Goal: Navigation & Orientation: Find specific page/section

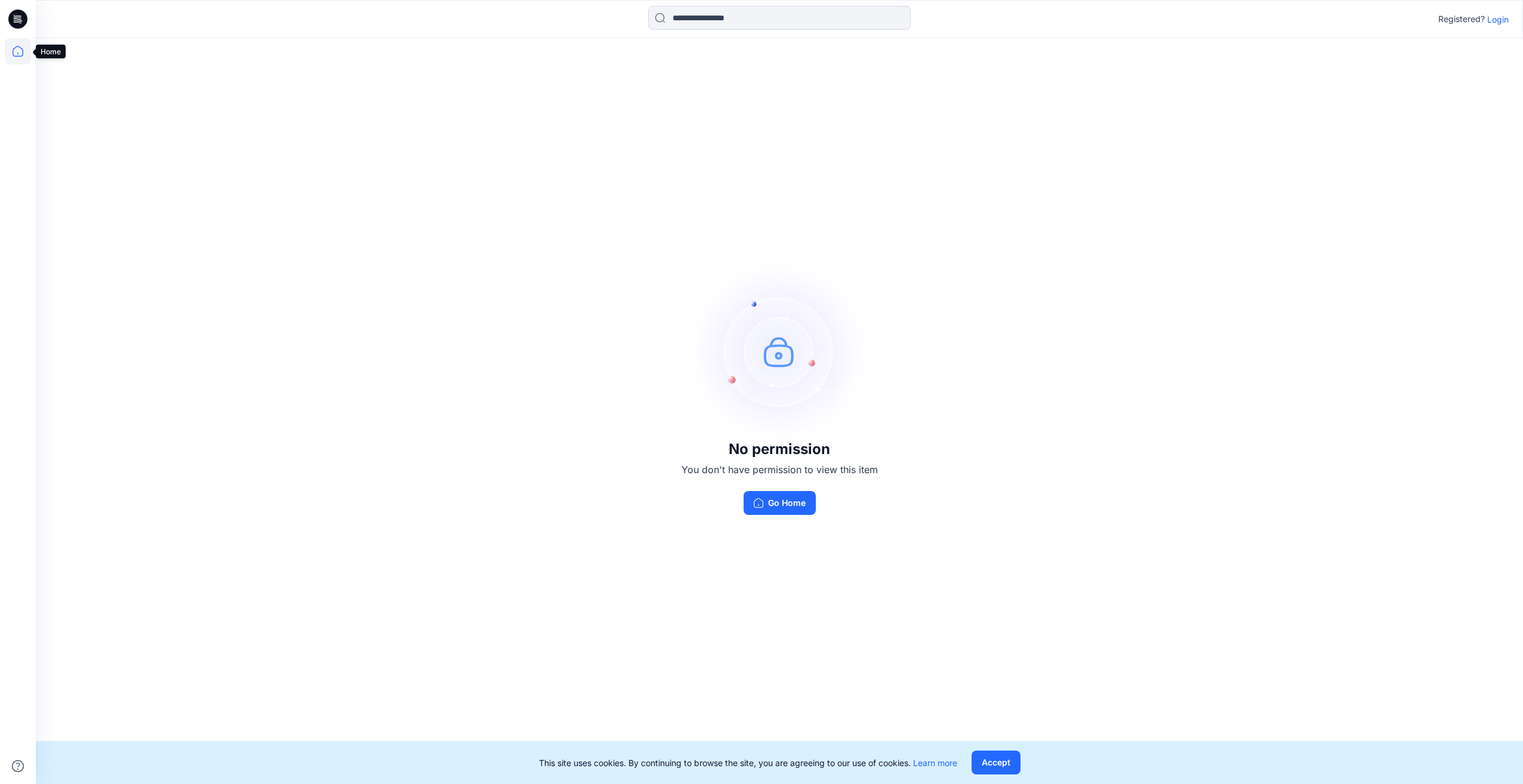
click at [26, 50] on icon at bounding box center [18, 51] width 26 height 26
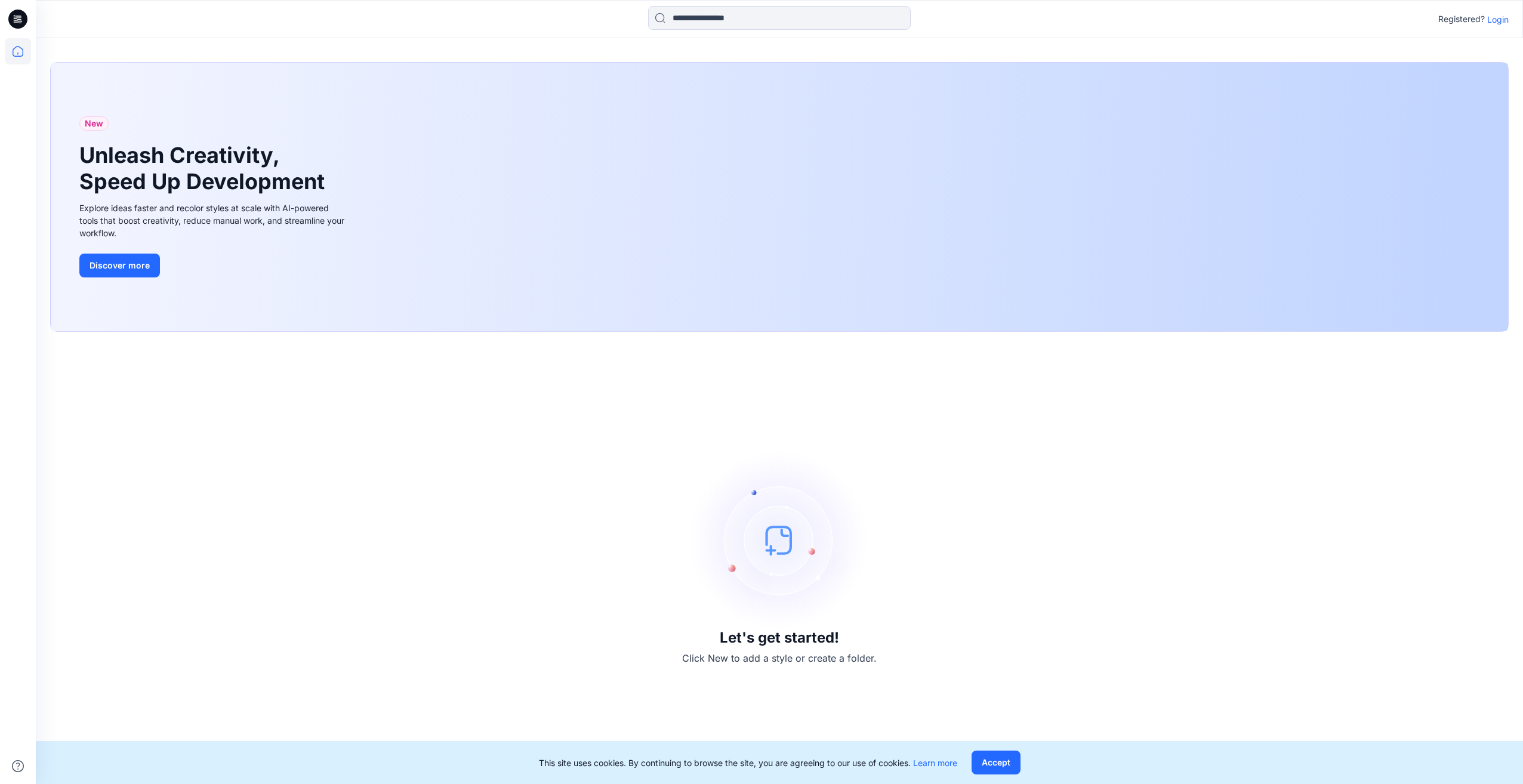
click at [17, 11] on icon at bounding box center [18, 19] width 19 height 19
click at [1500, 15] on p "Login" at bounding box center [1498, 19] width 21 height 13
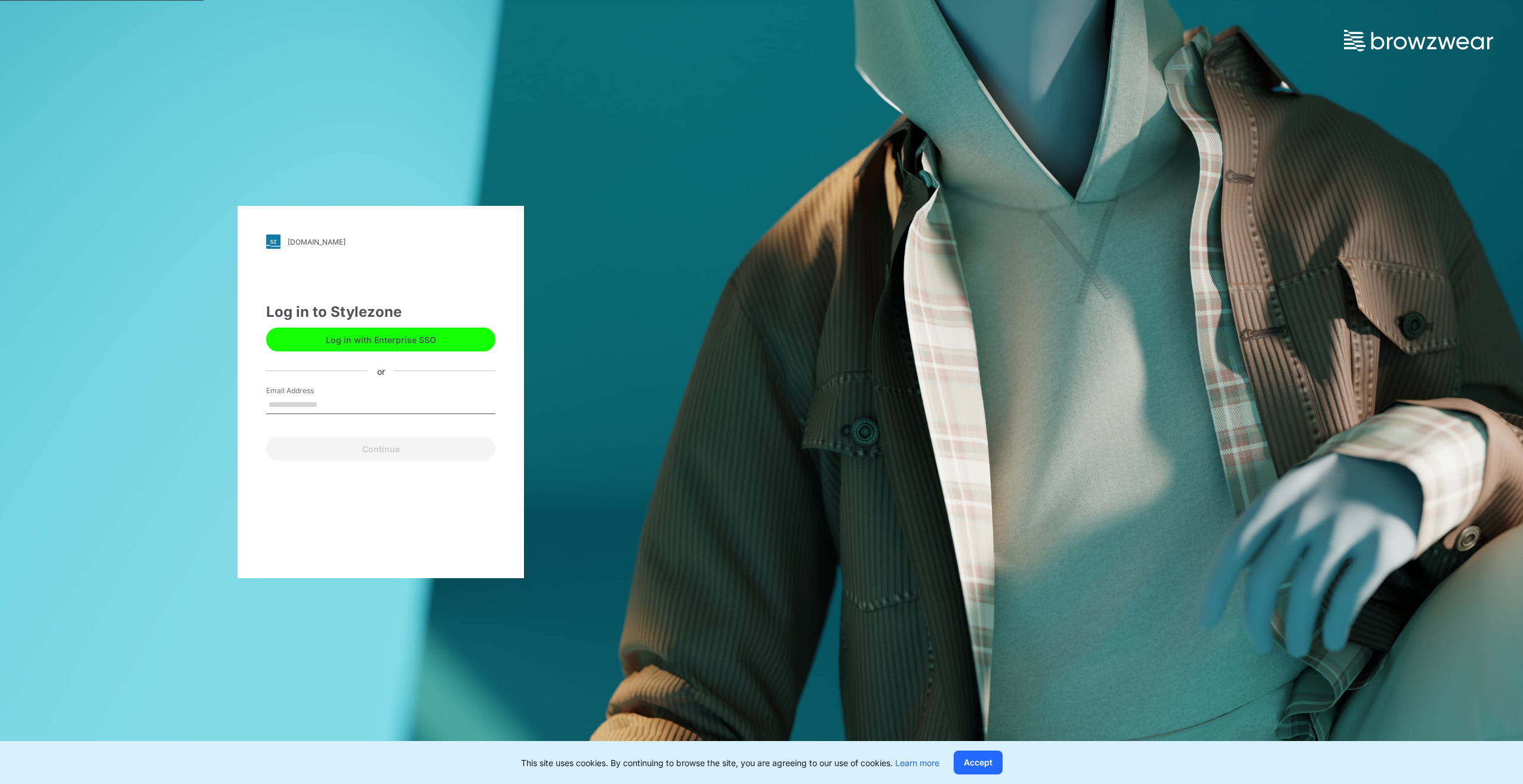
click at [331, 399] on input "Email Address" at bounding box center [381, 404] width 229 height 18
type input "**********"
click at [374, 454] on button "Continue" at bounding box center [381, 448] width 229 height 24
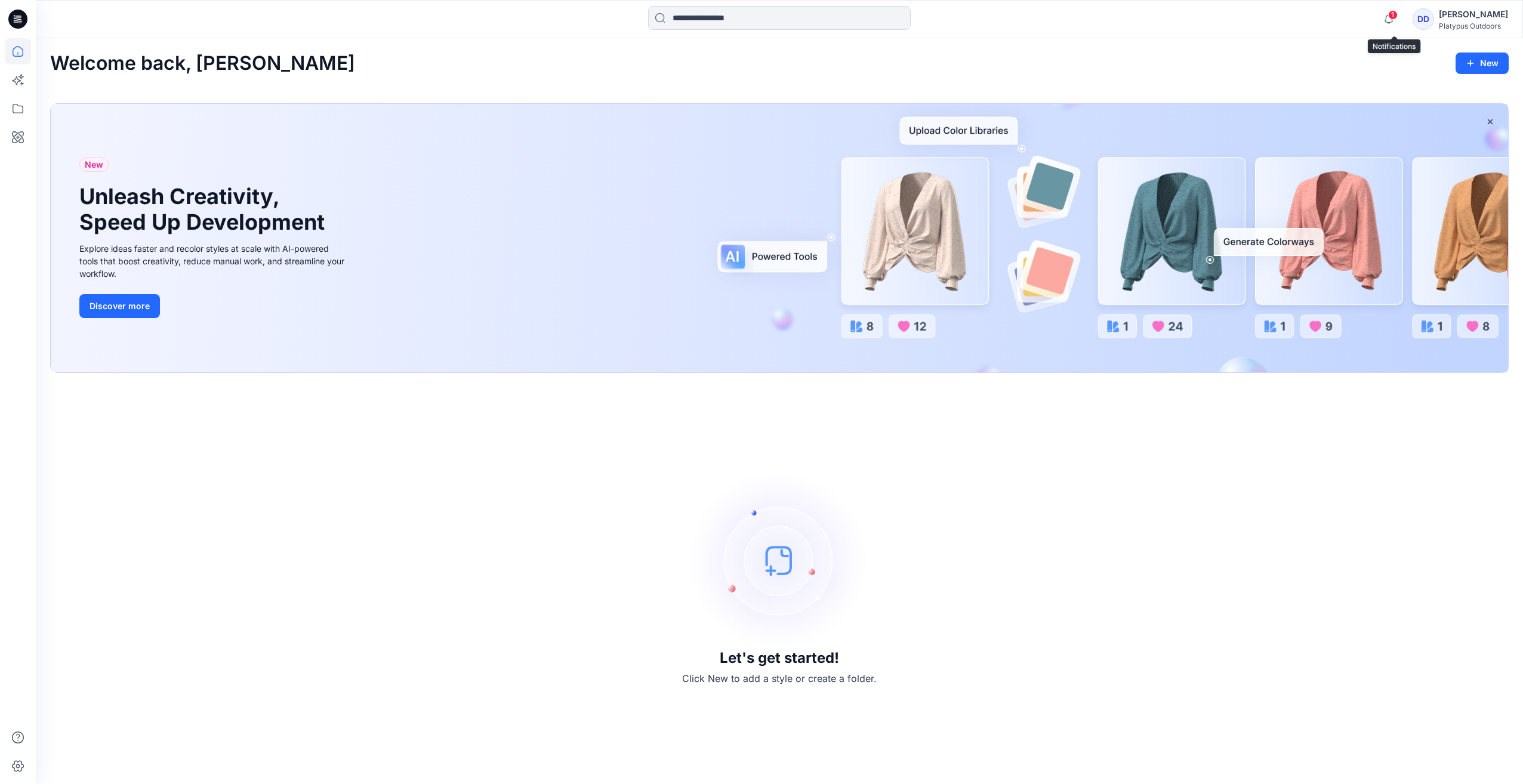
click at [1397, 19] on span "1" at bounding box center [1392, 14] width 9 height 9
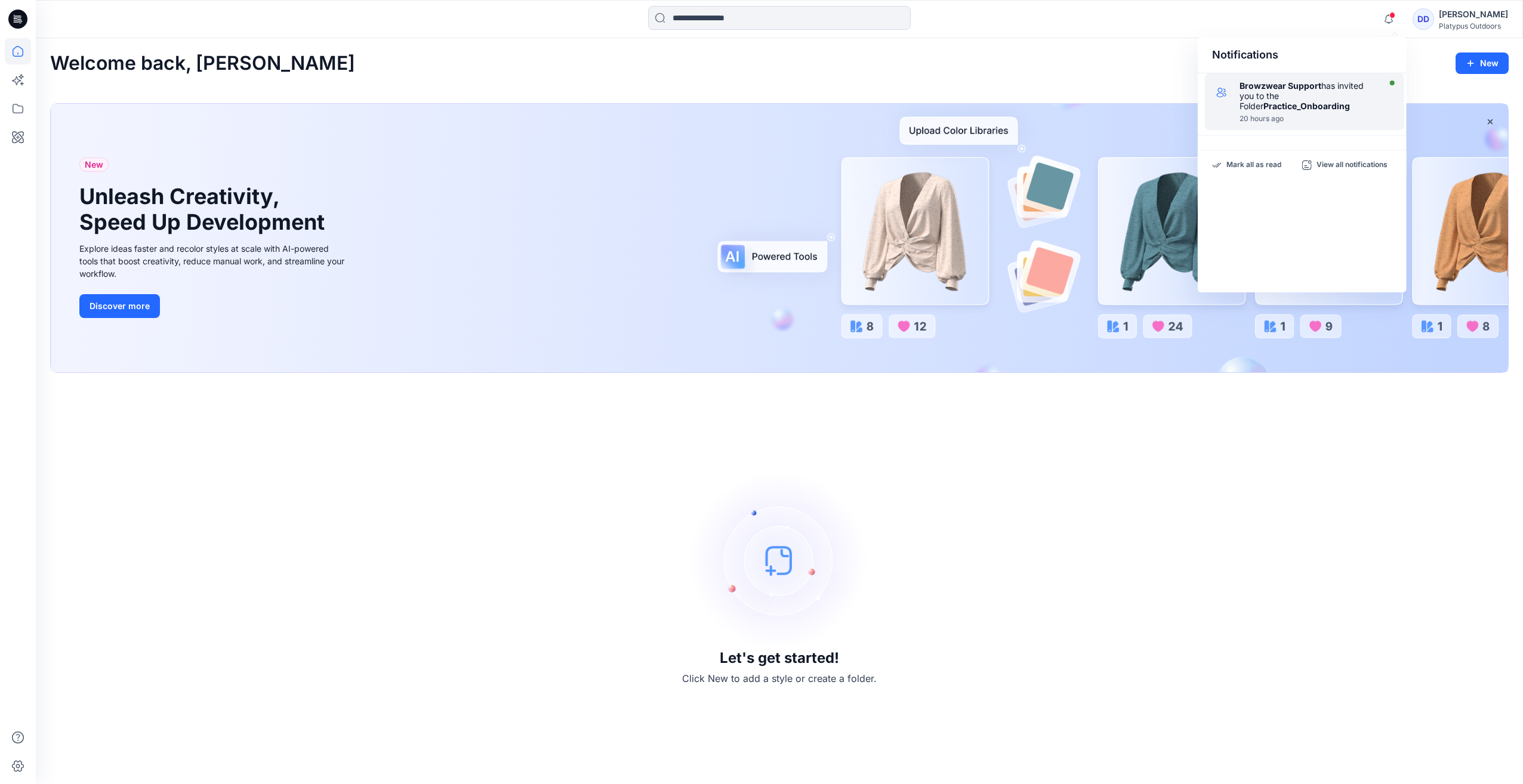
click at [1282, 94] on div "Browzwear Support has invited you to the Folder Practice_Onboarding" at bounding box center [1307, 96] width 137 height 31
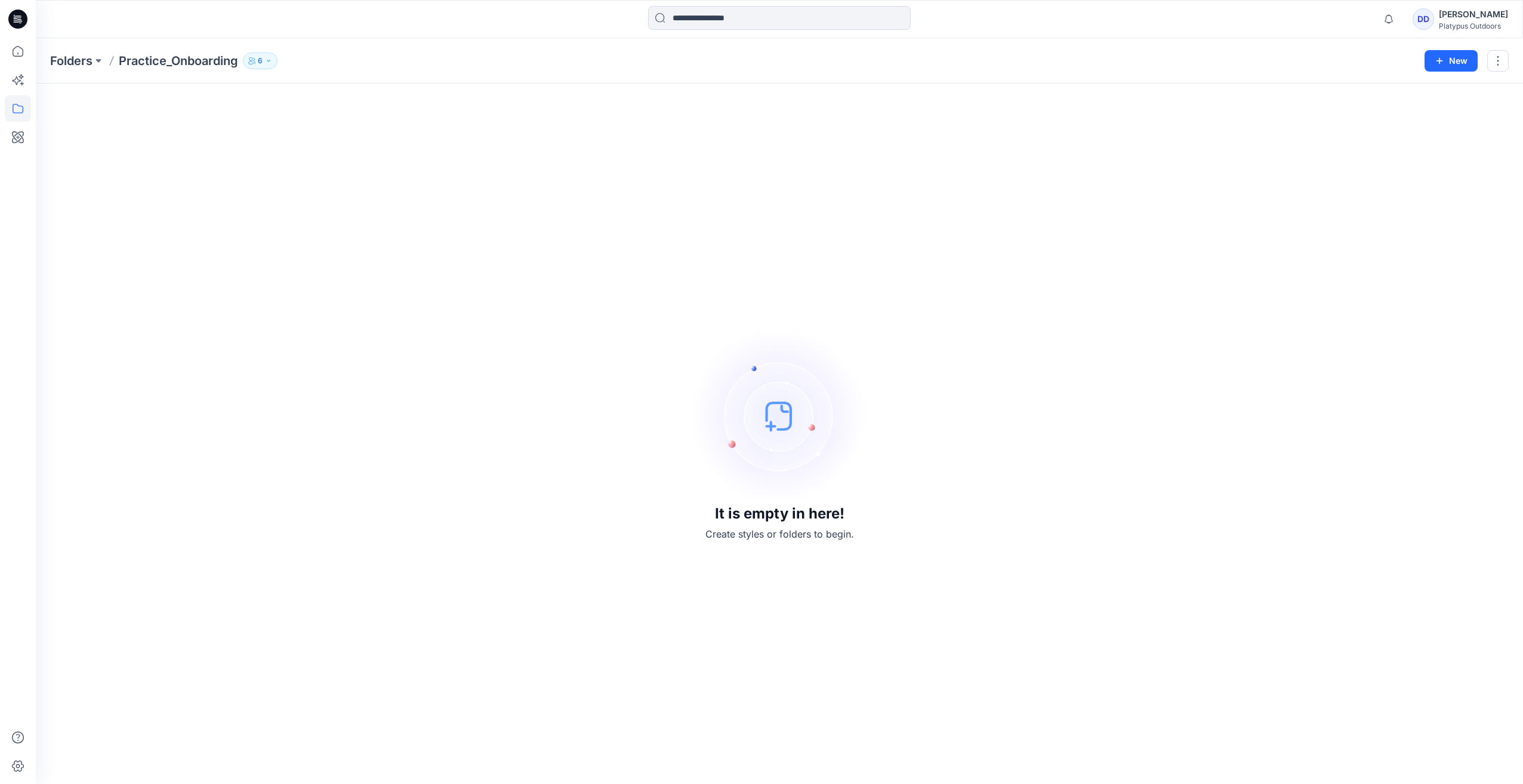
click at [269, 58] on icon "button" at bounding box center [269, 60] width 7 height 7
click at [271, 57] on icon "button" at bounding box center [269, 60] width 7 height 7
click at [97, 59] on button at bounding box center [99, 61] width 12 height 17
click at [1493, 59] on button "button" at bounding box center [1498, 60] width 21 height 21
click at [1329, 65] on div "Folders Practice_Onboarding 6 Folder Access Members and Externals Internal 6 Ex…" at bounding box center [733, 61] width 1366 height 17
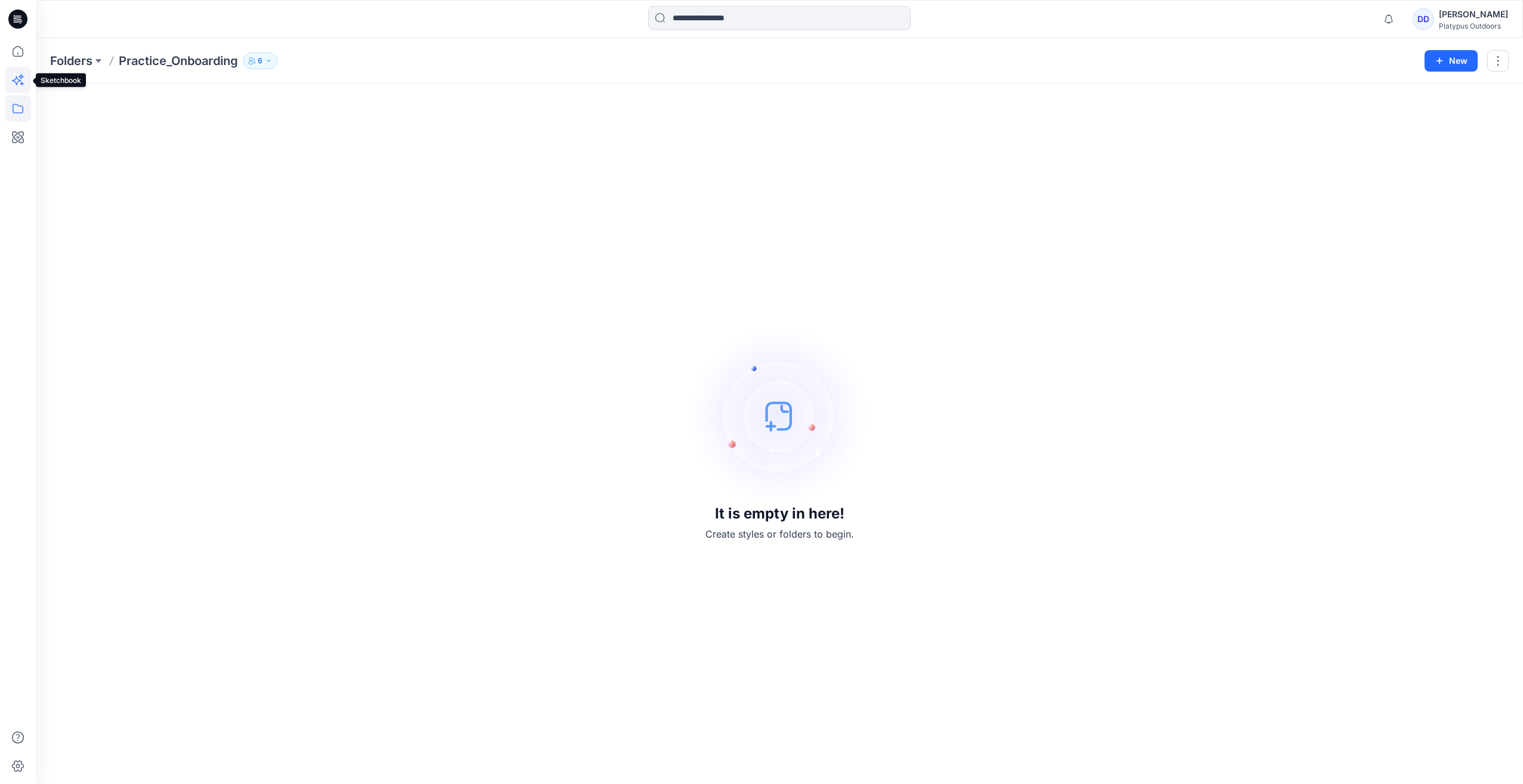
click at [15, 83] on icon at bounding box center [16, 81] width 9 height 9
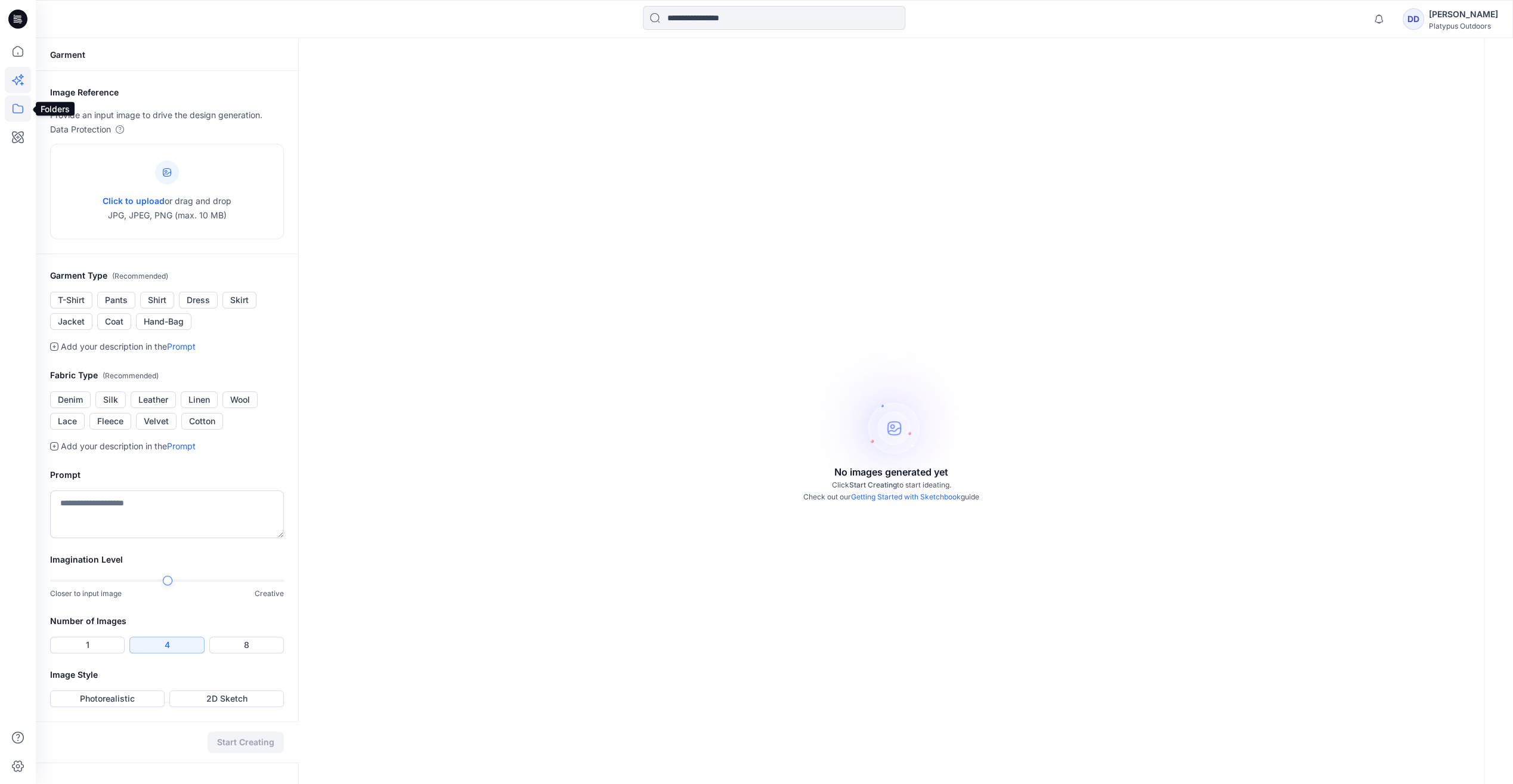
click at [13, 103] on icon at bounding box center [18, 108] width 26 height 26
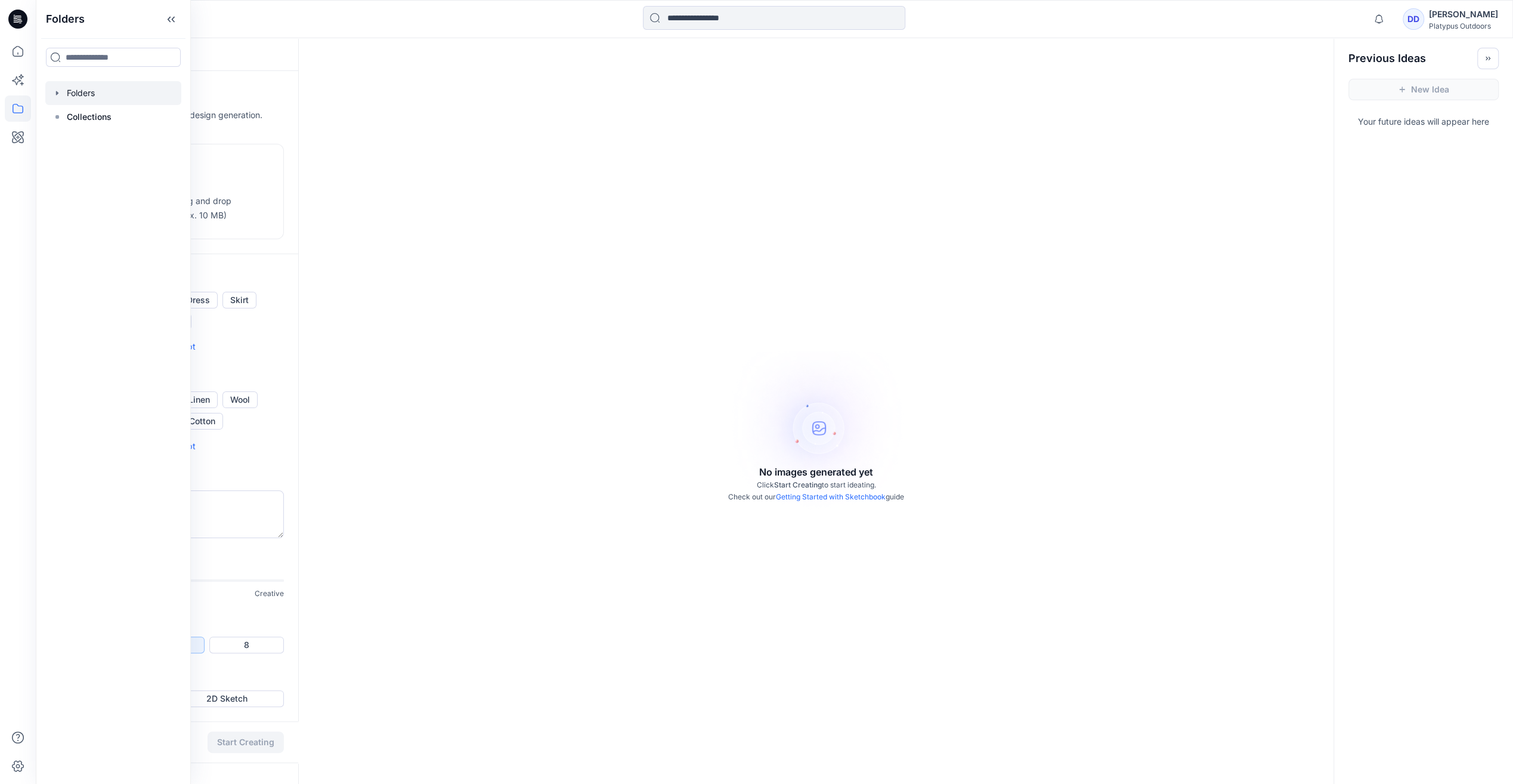
click at [57, 88] on icon "button" at bounding box center [57, 93] width 9 height 9
click at [65, 92] on div at bounding box center [113, 93] width 136 height 24
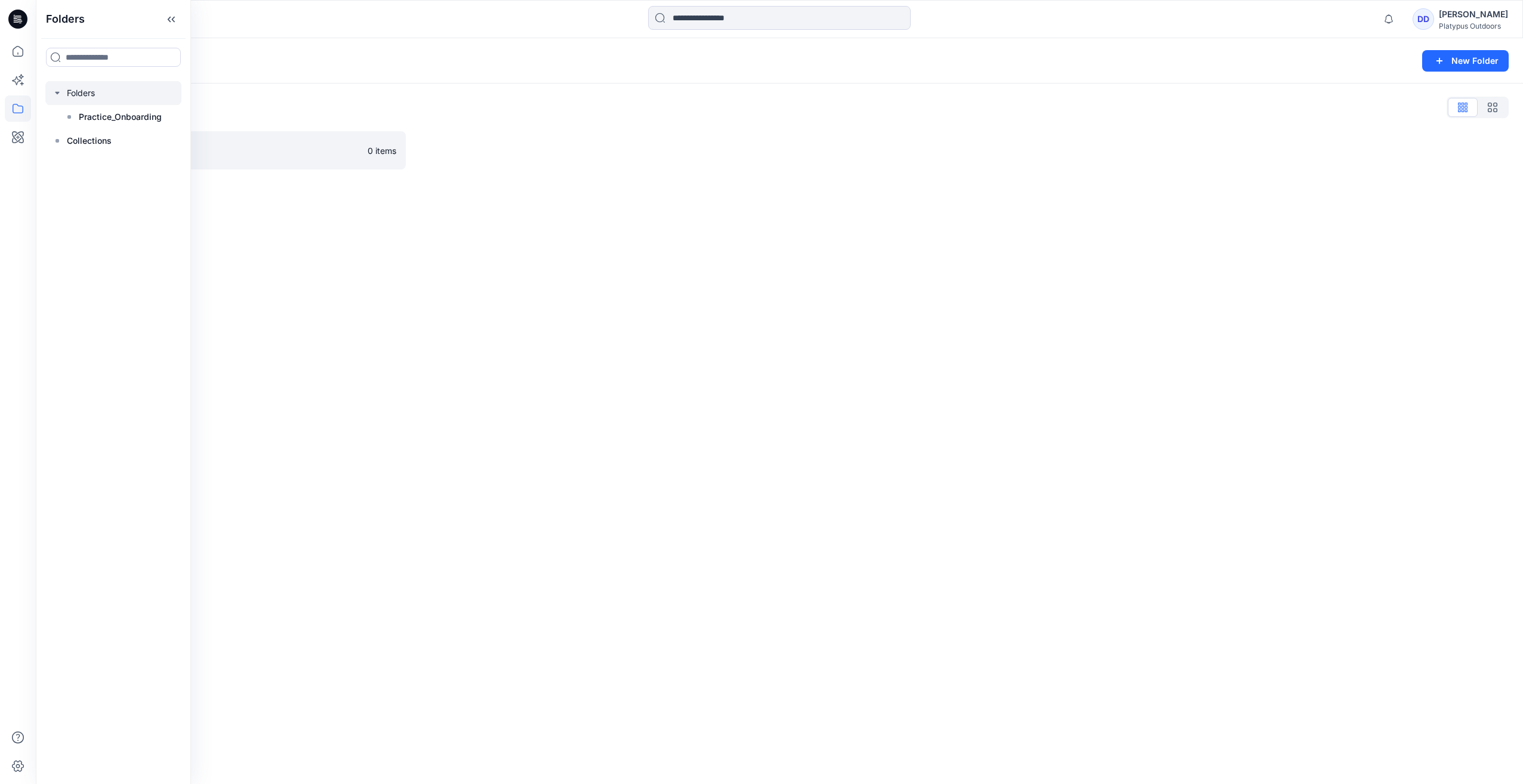
click at [472, 322] on div "Folders New Folder Folders List Practice_Onboarding 0 items" at bounding box center [779, 411] width 1487 height 746
